Goal: Information Seeking & Learning: Learn about a topic

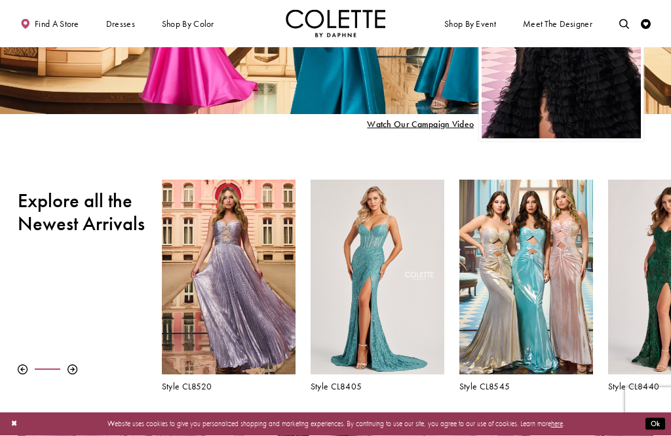
scroll to position [209, 0]
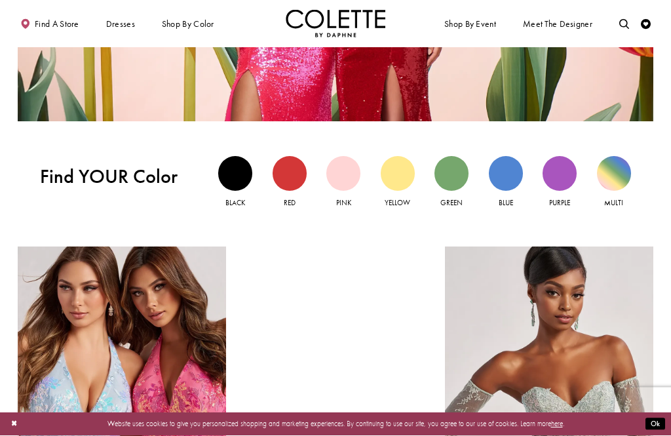
scroll to position [833, 0]
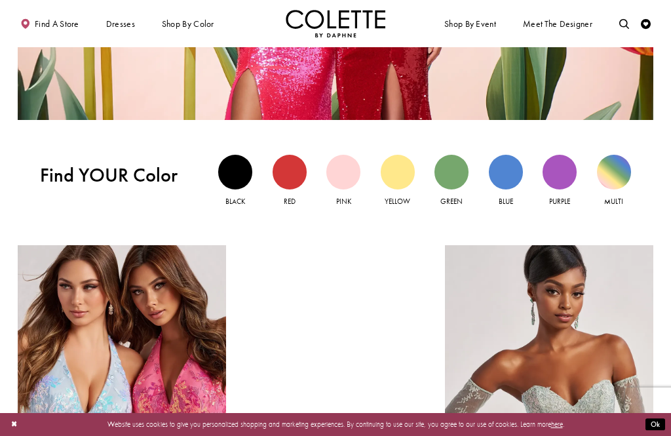
click at [273, 172] on div "Red view" at bounding box center [290, 172] width 34 height 34
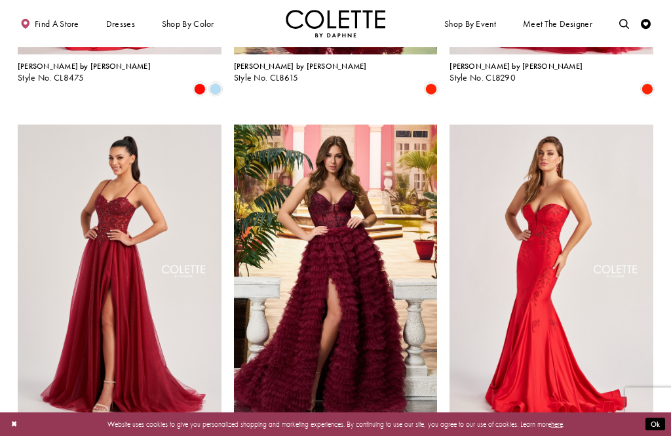
scroll to position [1077, 0]
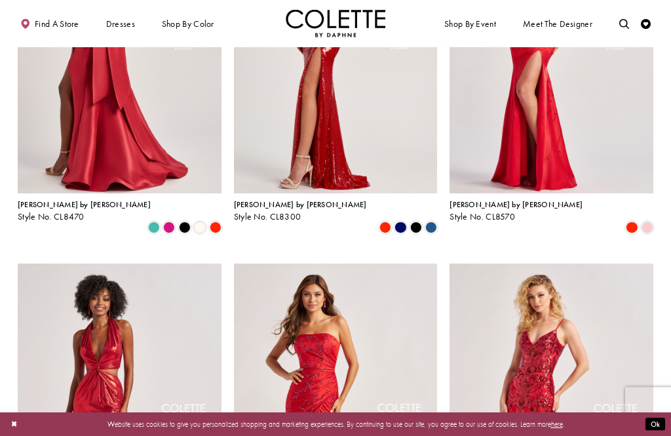
scroll to position [0, 0]
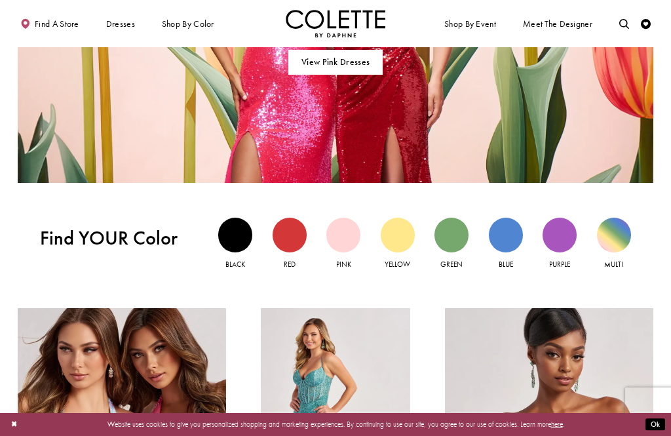
scroll to position [665, 0]
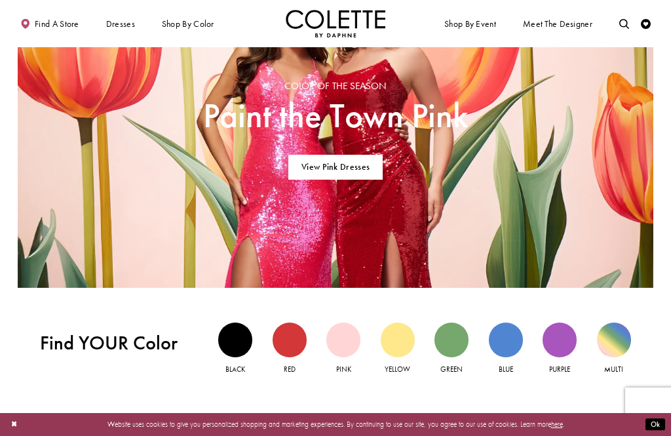
click at [517, 343] on div "Blue view" at bounding box center [506, 340] width 34 height 34
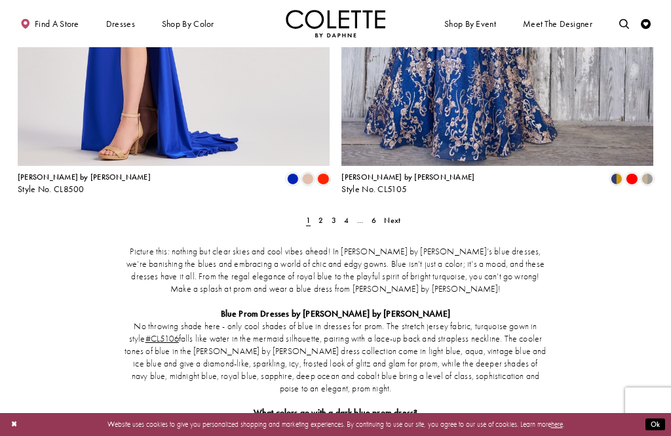
scroll to position [1851, 0]
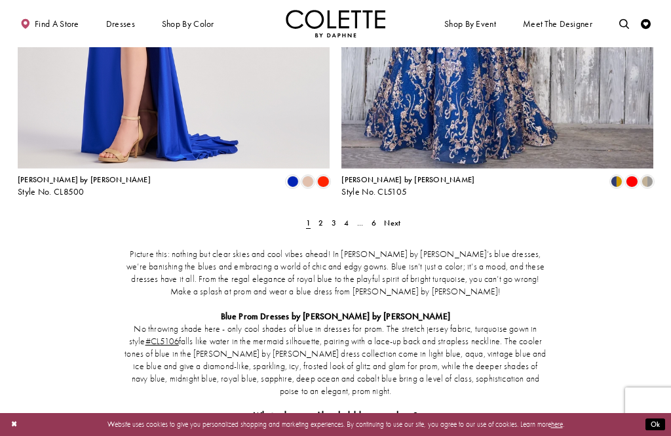
click at [403, 216] on link "Next" at bounding box center [393, 223] width 22 height 14
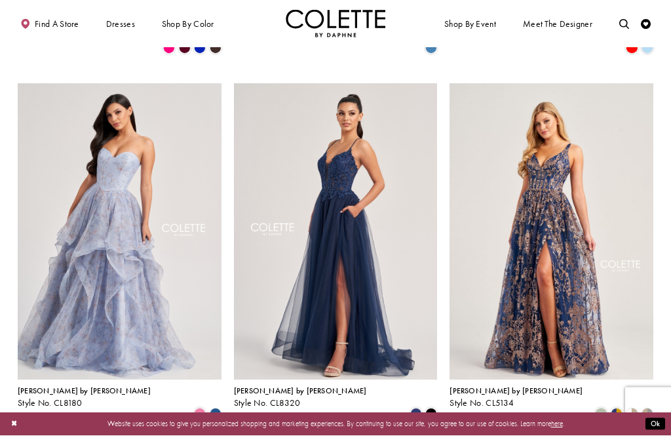
scroll to position [1115, 0]
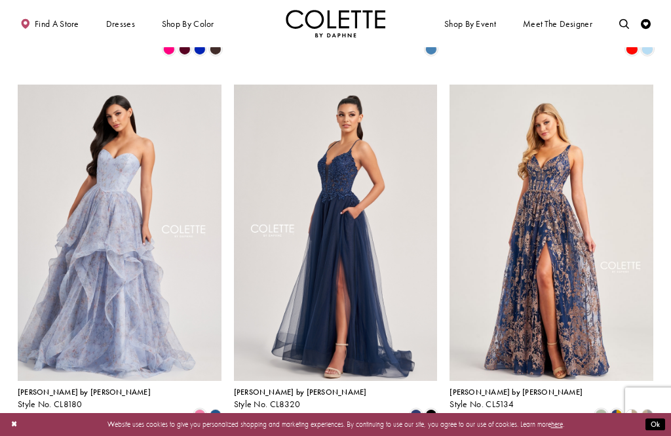
click at [208, 408] on div "Product List" at bounding box center [215, 415] width 15 height 15
click at [214, 408] on polygon "Product List" at bounding box center [215, 415] width 15 height 15
click at [222, 409] on icon "Product List" at bounding box center [216, 415] width 12 height 12
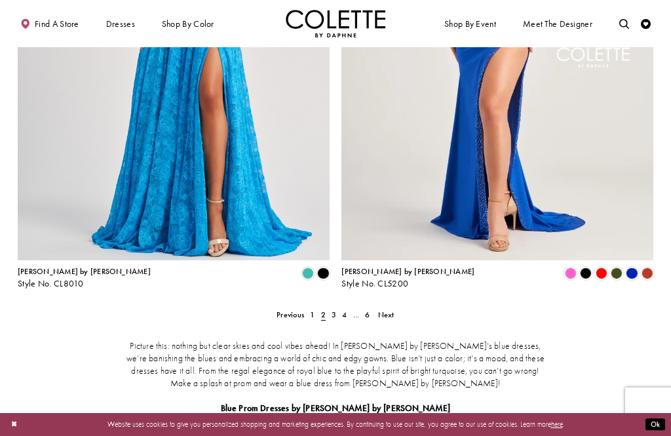
scroll to position [1760, 0]
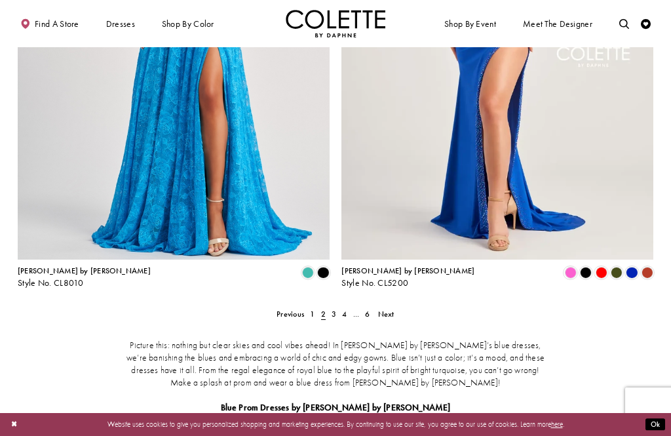
click at [389, 309] on span "Next" at bounding box center [386, 314] width 16 height 10
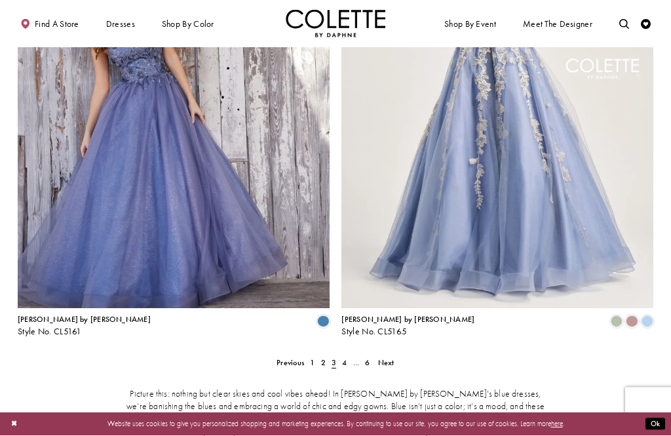
scroll to position [1712, 0]
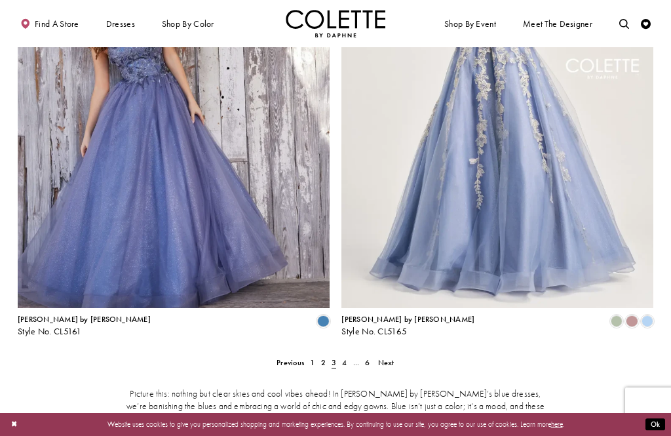
click at [394, 357] on span "Next" at bounding box center [386, 362] width 16 height 10
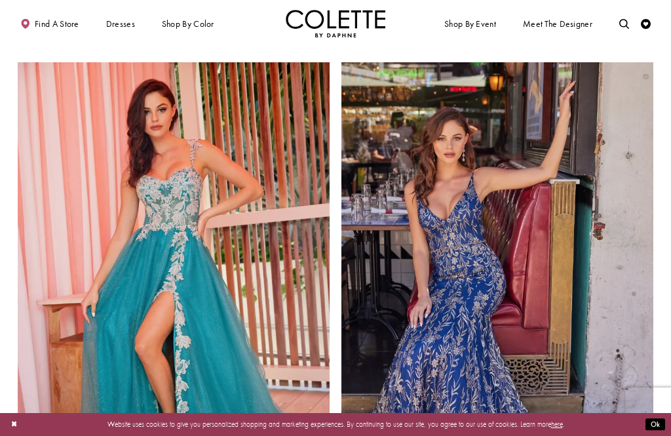
scroll to position [1493, 0]
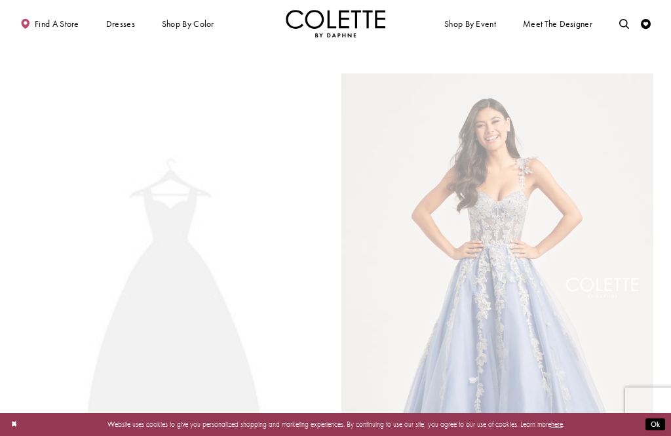
scroll to position [53, 0]
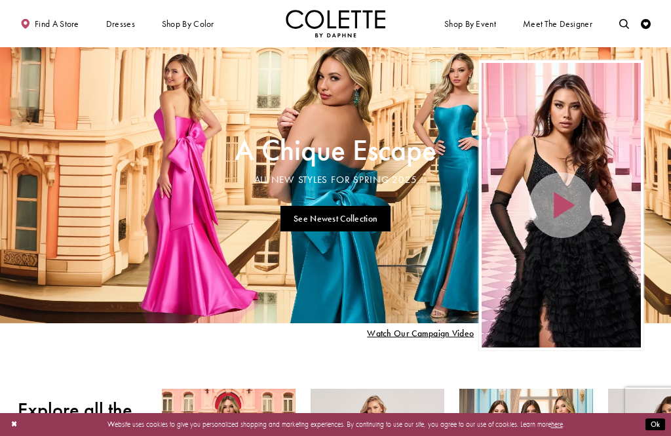
scroll to position [707, 0]
